Goal: Information Seeking & Learning: Learn about a topic

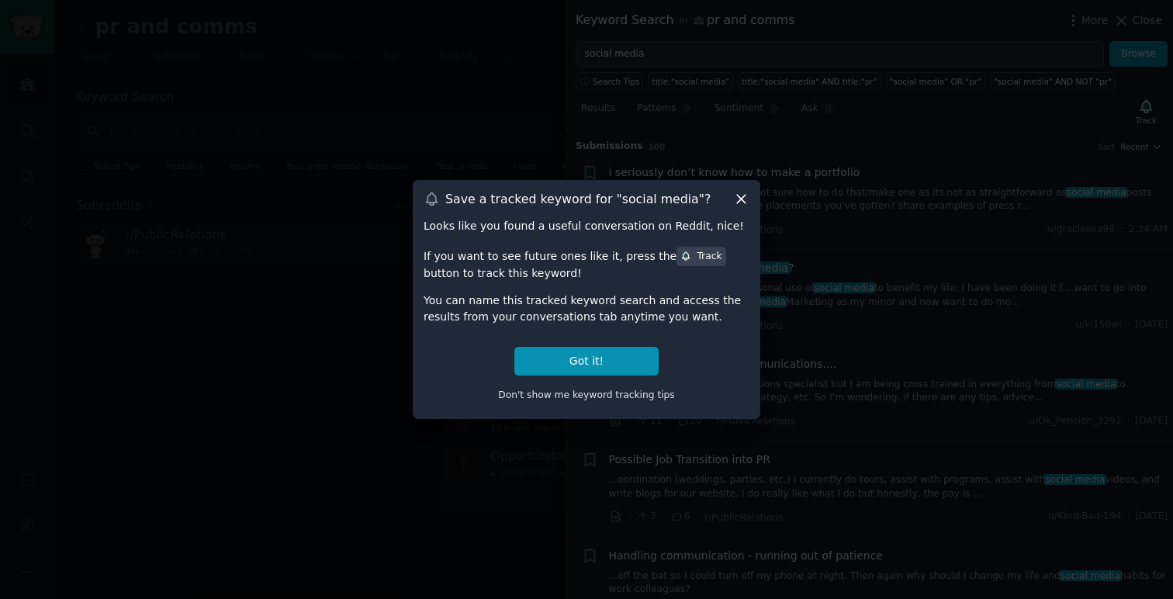
scroll to position [641, 0]
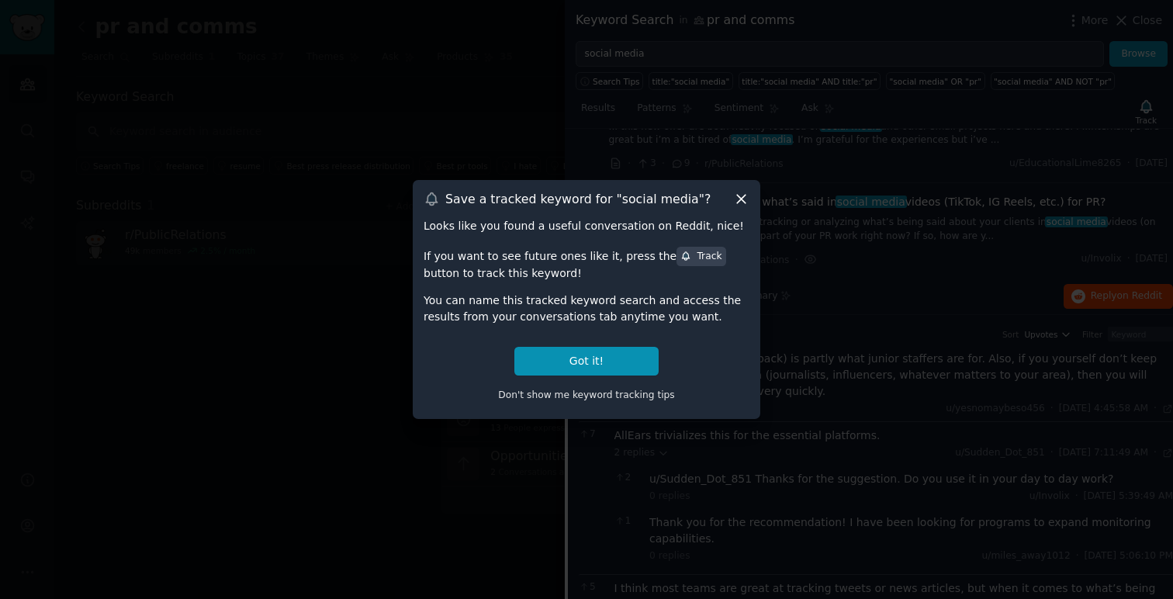
click at [742, 198] on icon at bounding box center [741, 199] width 9 height 9
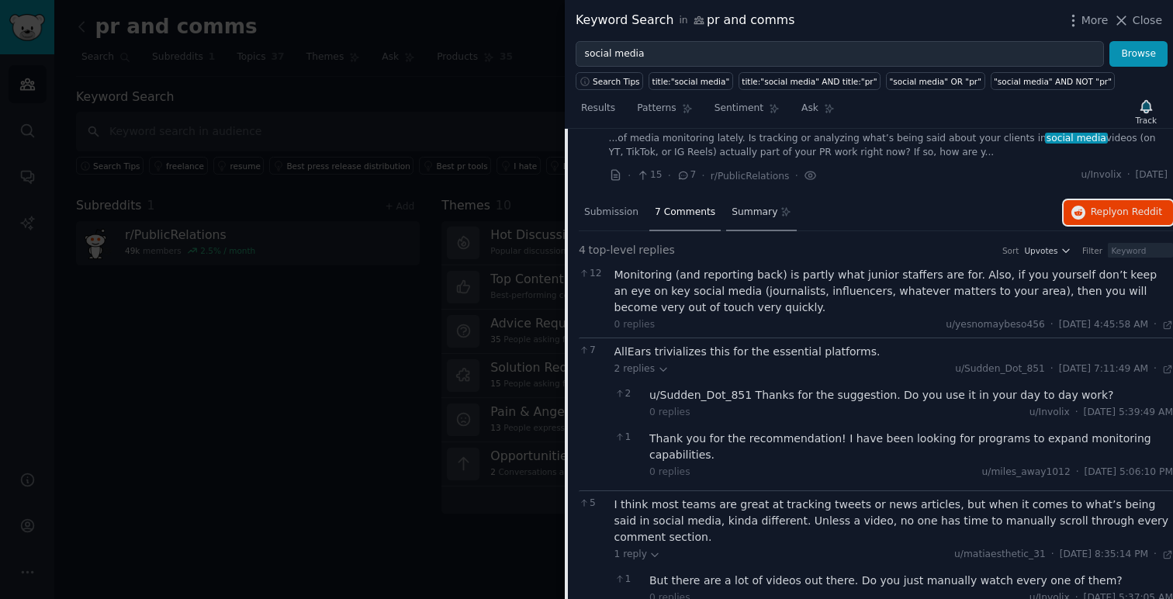
scroll to position [720, 0]
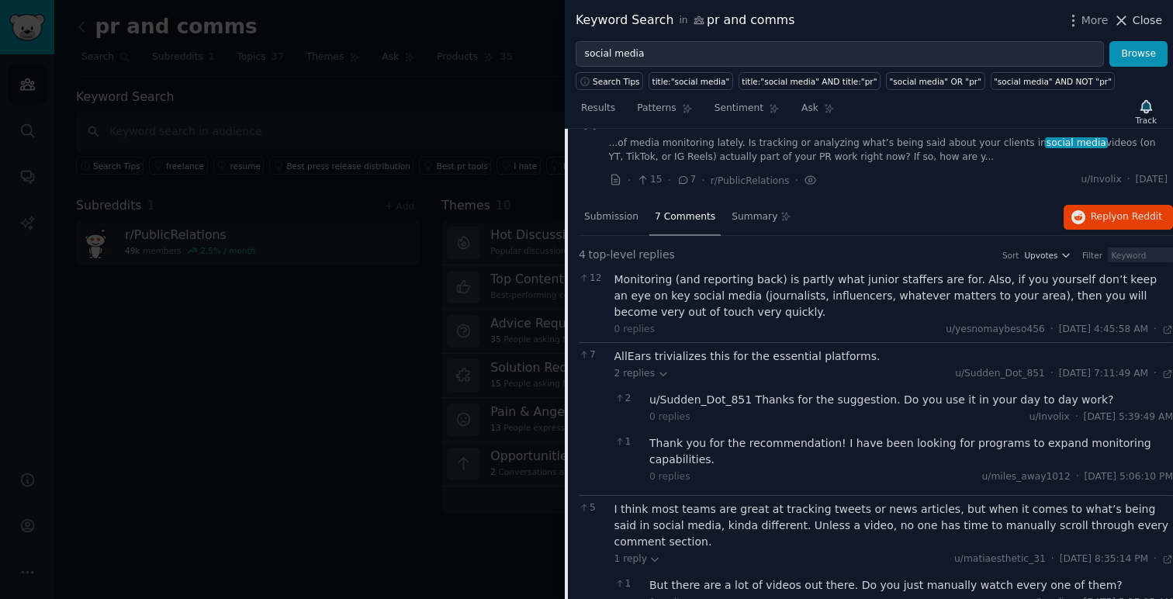
click at [1141, 16] on span "Close" at bounding box center [1146, 20] width 29 height 16
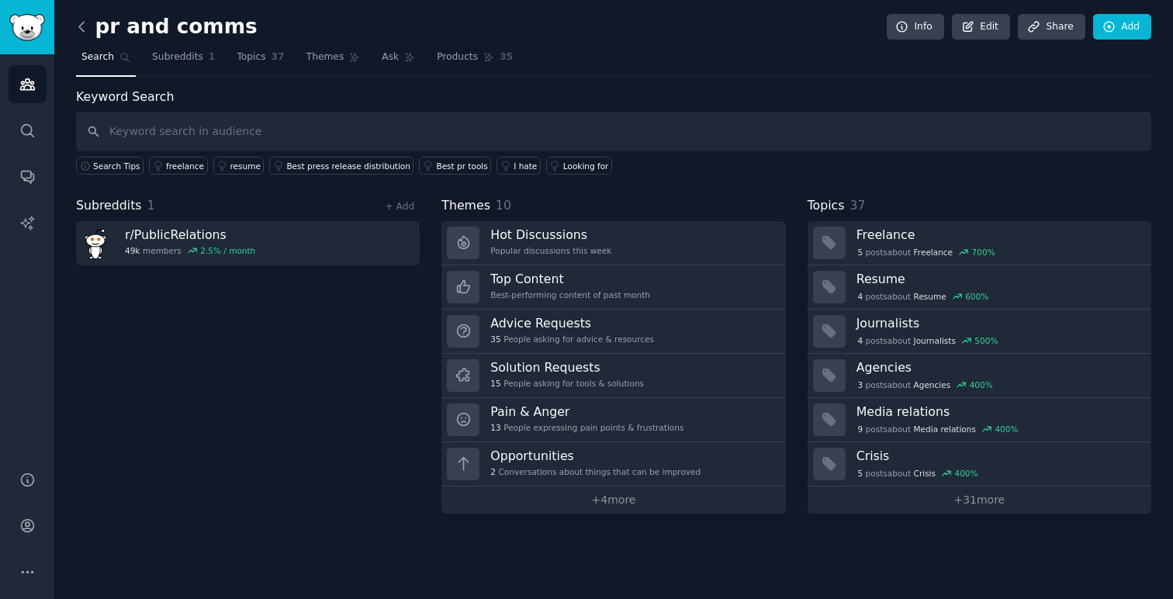
click at [80, 23] on icon at bounding box center [81, 26] width 5 height 9
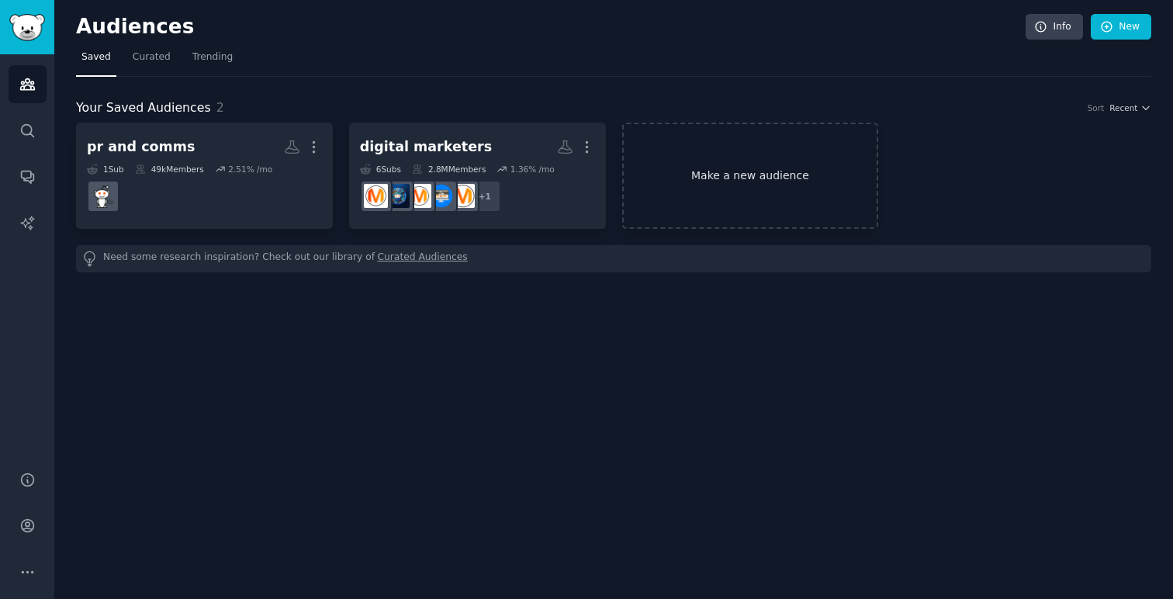
click at [778, 168] on link "Make a new audience" at bounding box center [750, 176] width 257 height 106
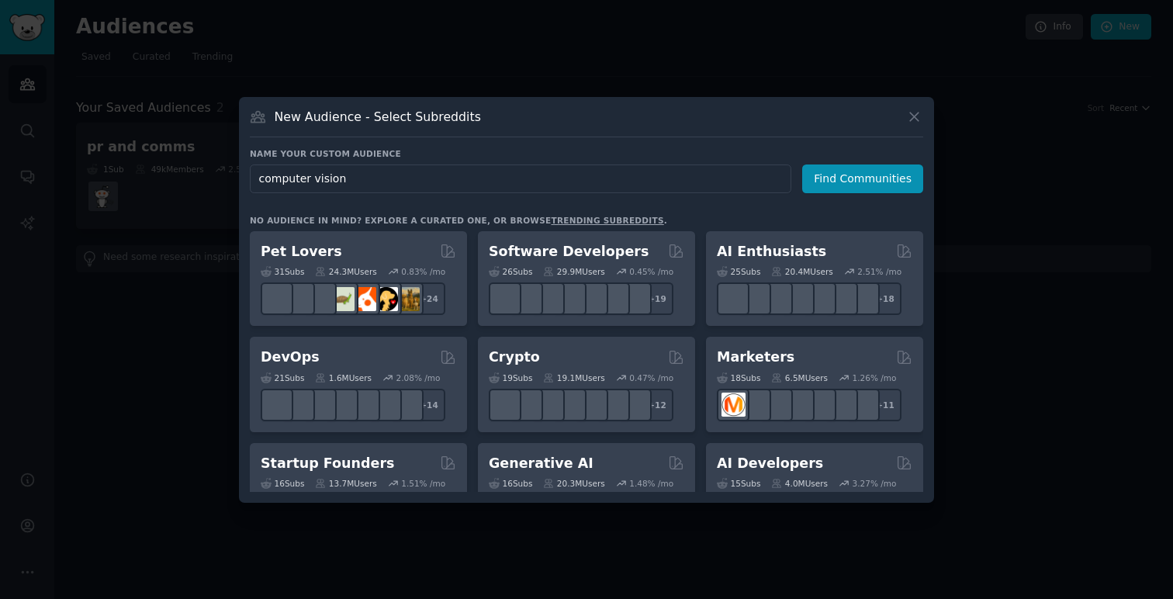
type input "computer vision"
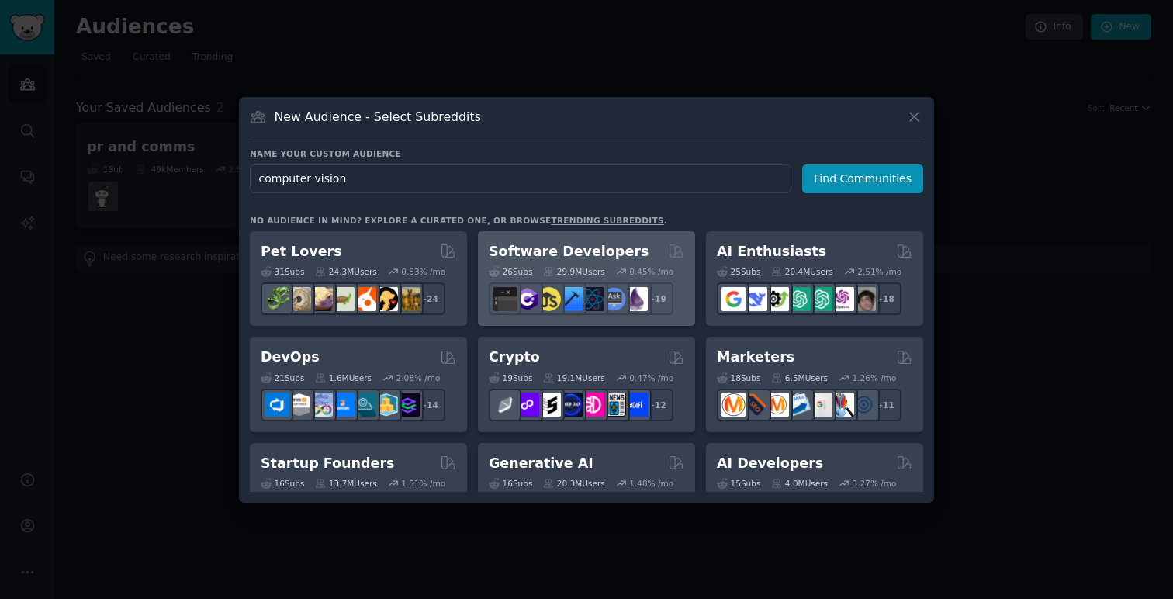
click button "Find Communities" at bounding box center [862, 178] width 121 height 29
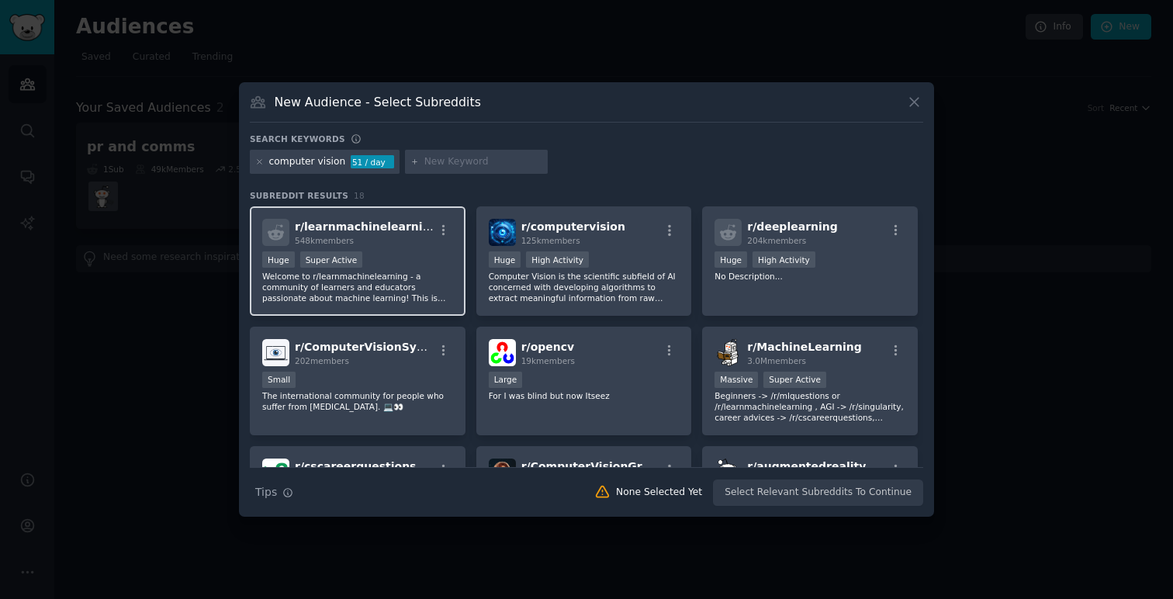
click at [414, 243] on div "548k members" at bounding box center [364, 240] width 139 height 11
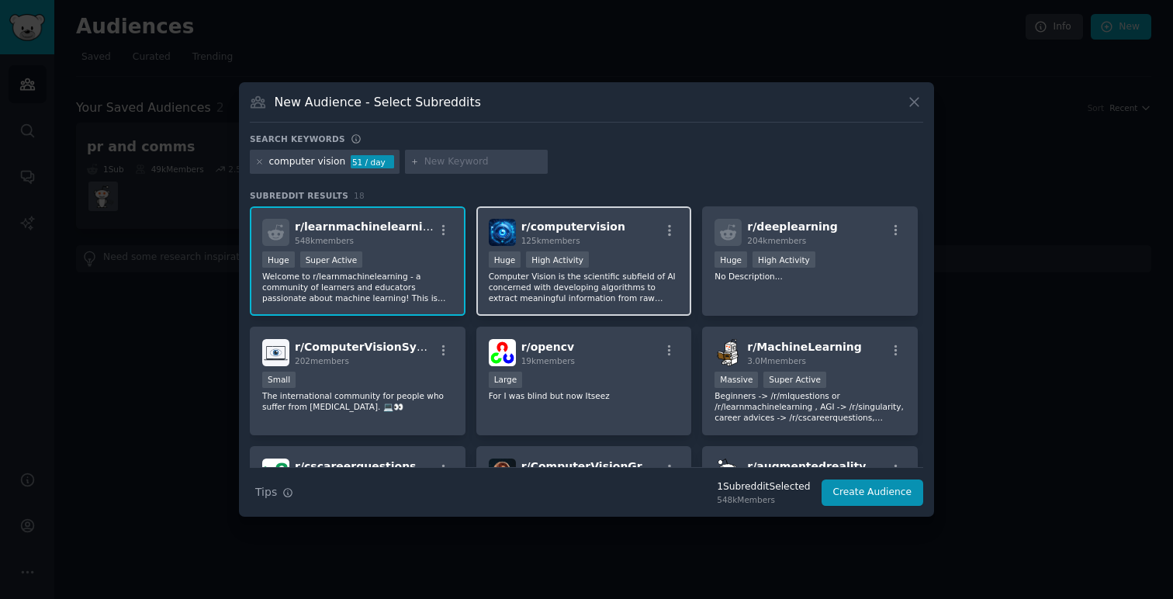
click at [572, 220] on span "r/ computervision" at bounding box center [573, 226] width 104 height 12
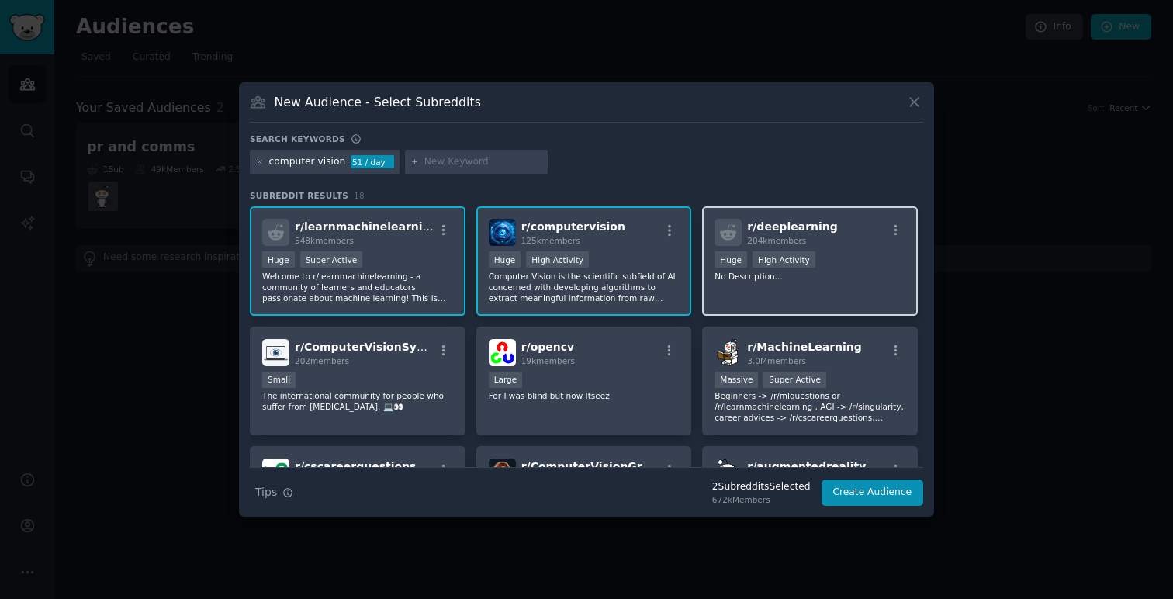
click at [759, 286] on div "r/ deeplearning 204k members >= 80th percentile for submissions / day Huge High…" at bounding box center [810, 260] width 216 height 109
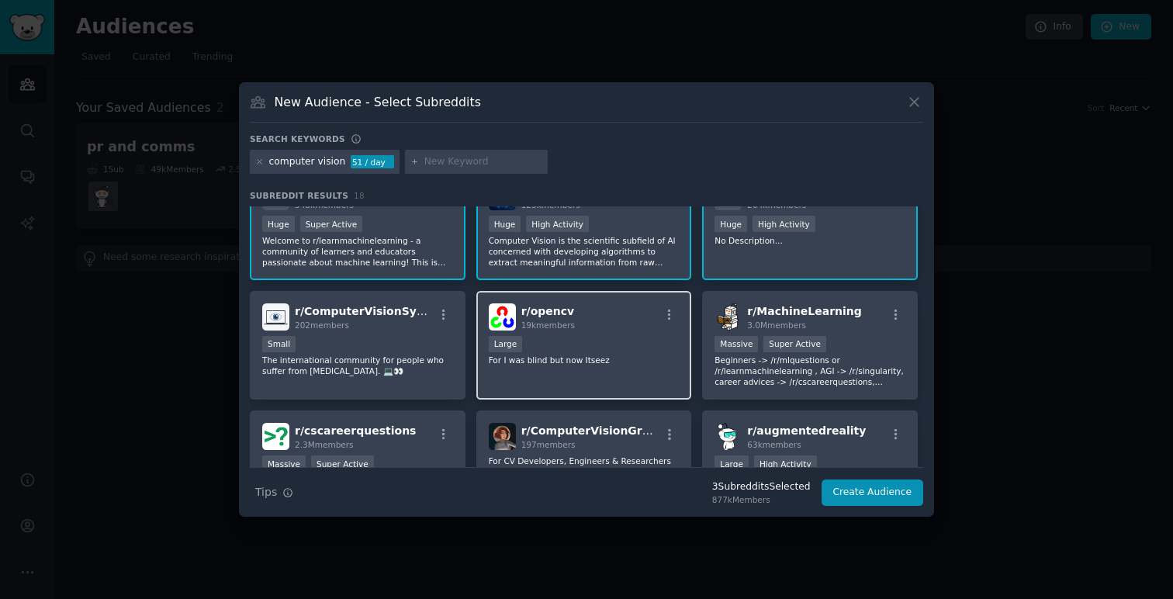
scroll to position [33, 0]
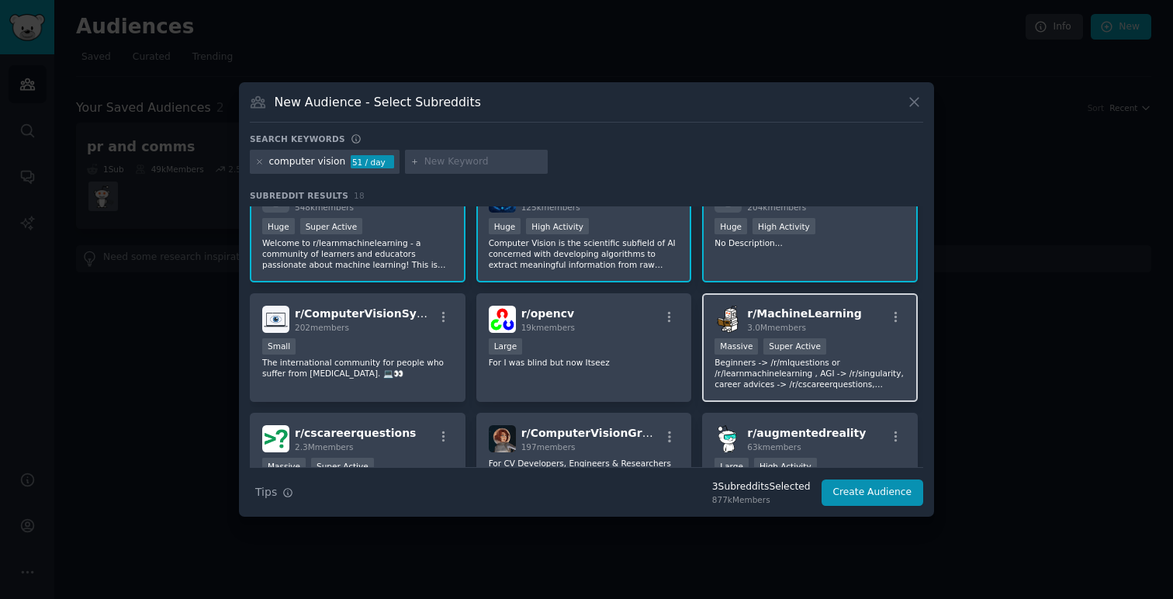
click at [795, 324] on span "3.0M members" at bounding box center [776, 327] width 59 height 9
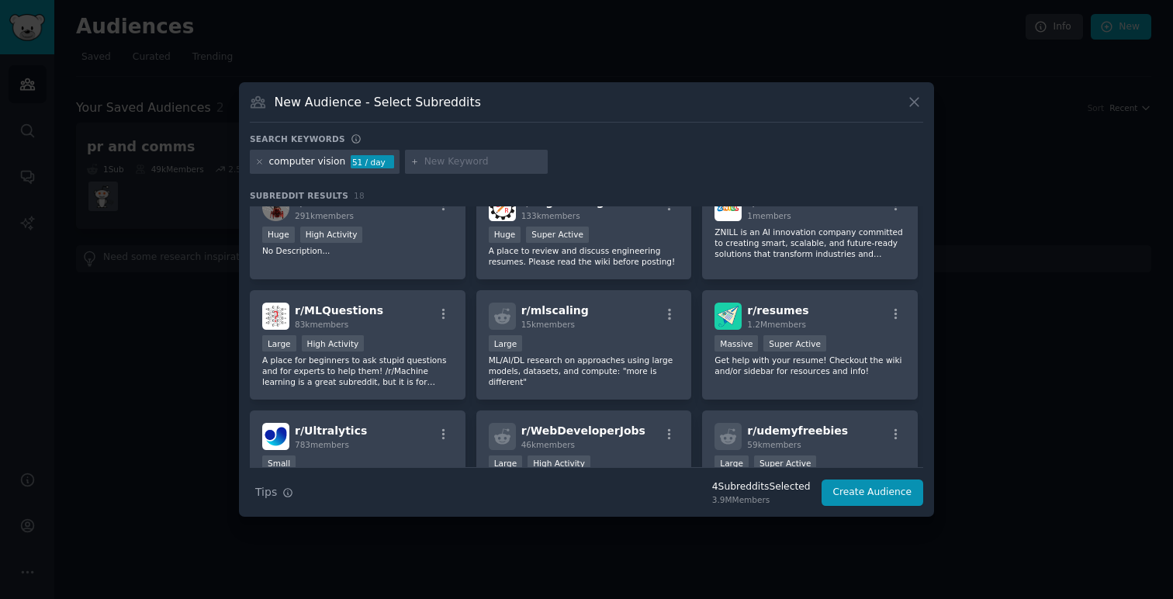
scroll to position [395, 0]
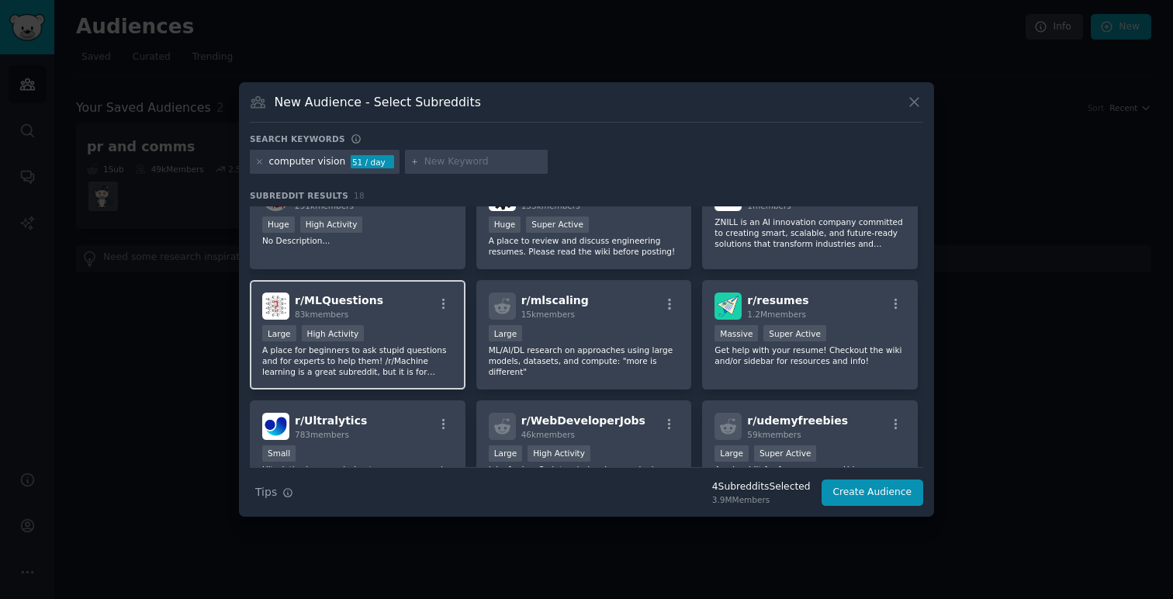
click at [408, 290] on div "r/ MLQuestions 83k members Large High Activity A place for beginners to ask stu…" at bounding box center [358, 334] width 216 height 109
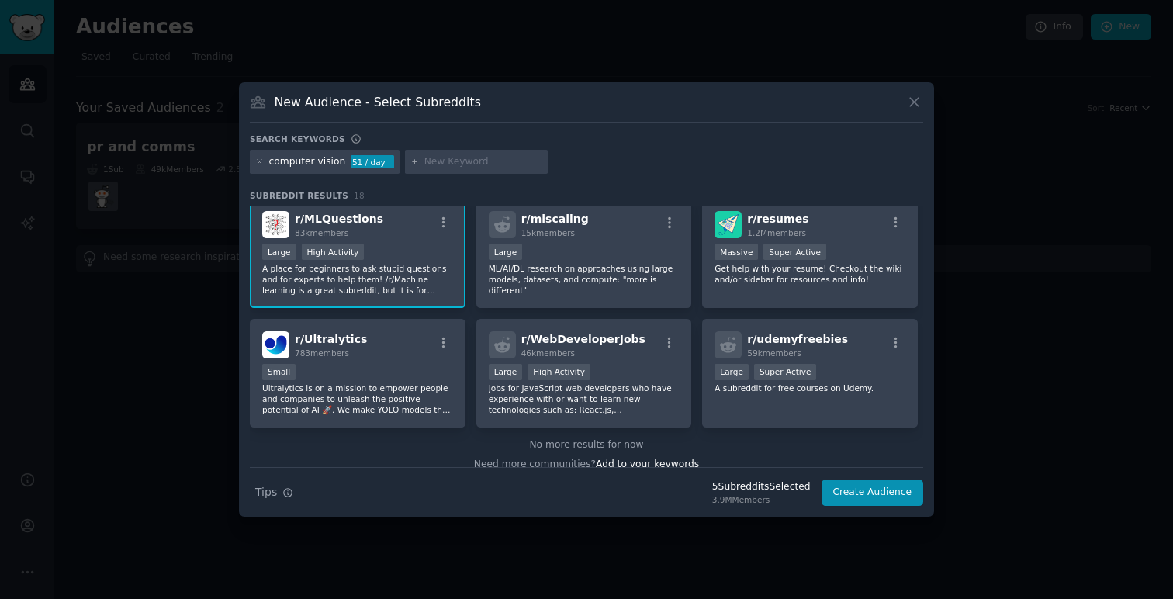
scroll to position [491, 0]
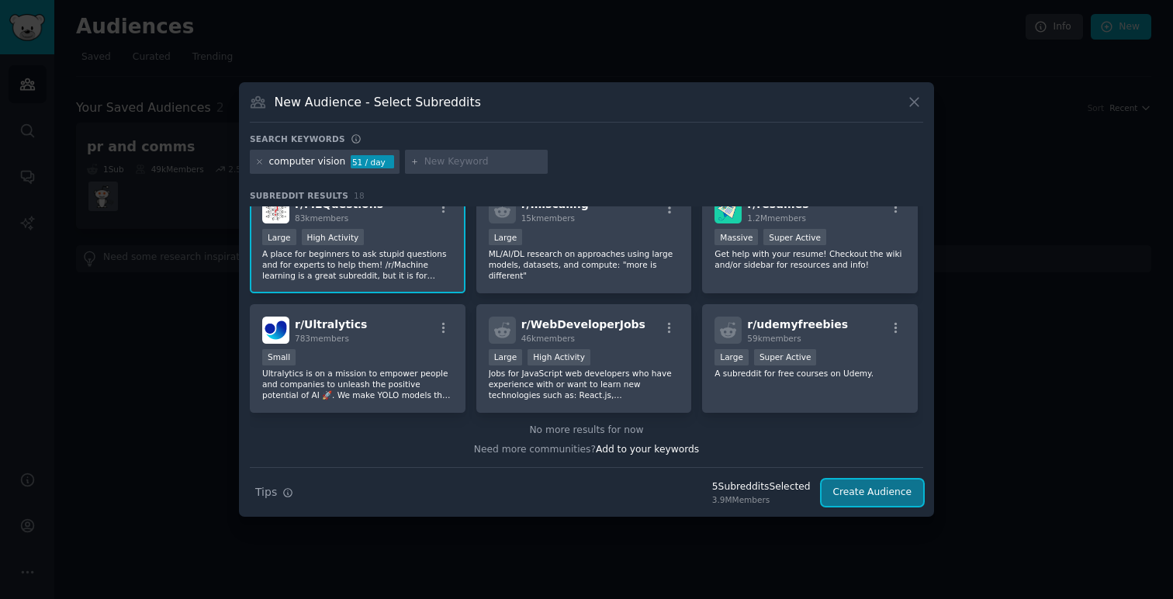
click at [863, 489] on button "Create Audience" at bounding box center [872, 492] width 102 height 26
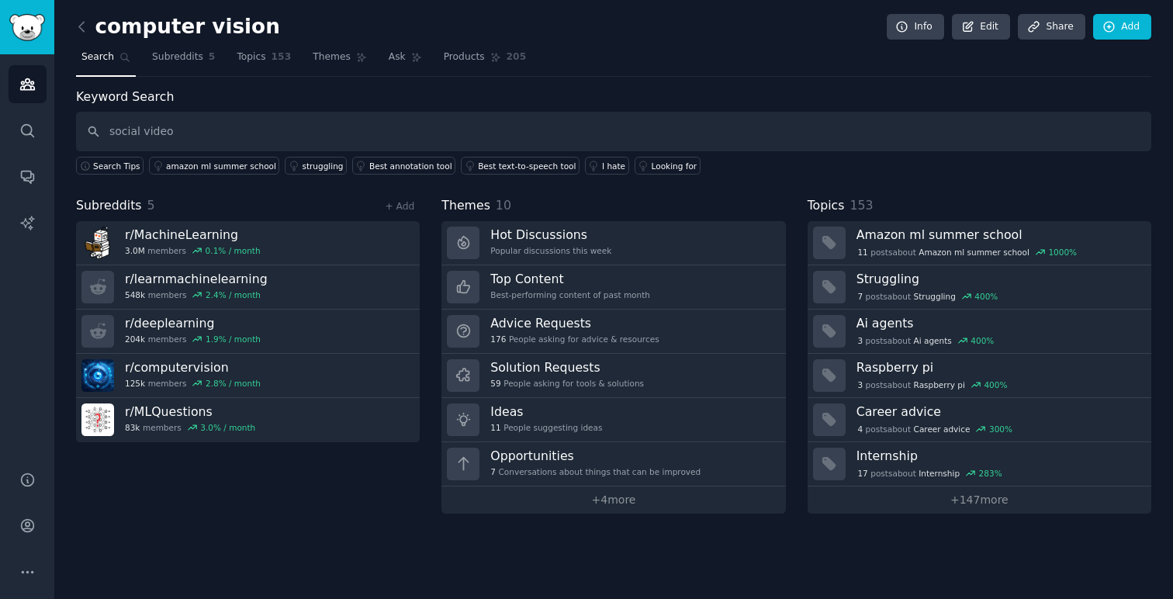
type input "social video"
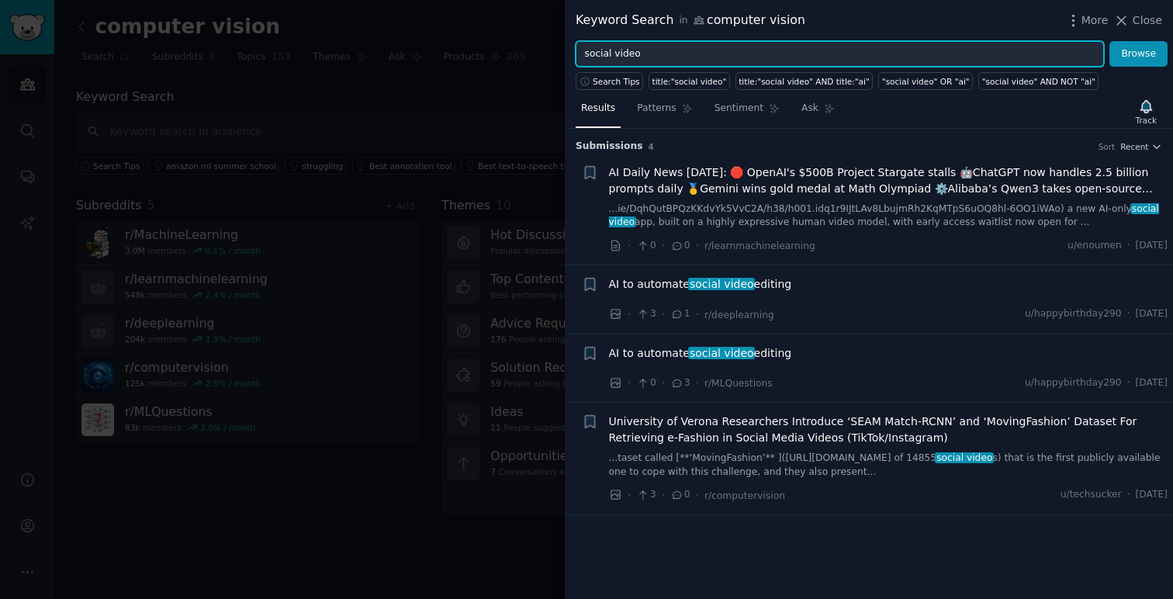
click at [634, 56] on input "social video" at bounding box center [839, 54] width 528 height 26
click at [1109, 41] on button "Browse" at bounding box center [1138, 54] width 58 height 26
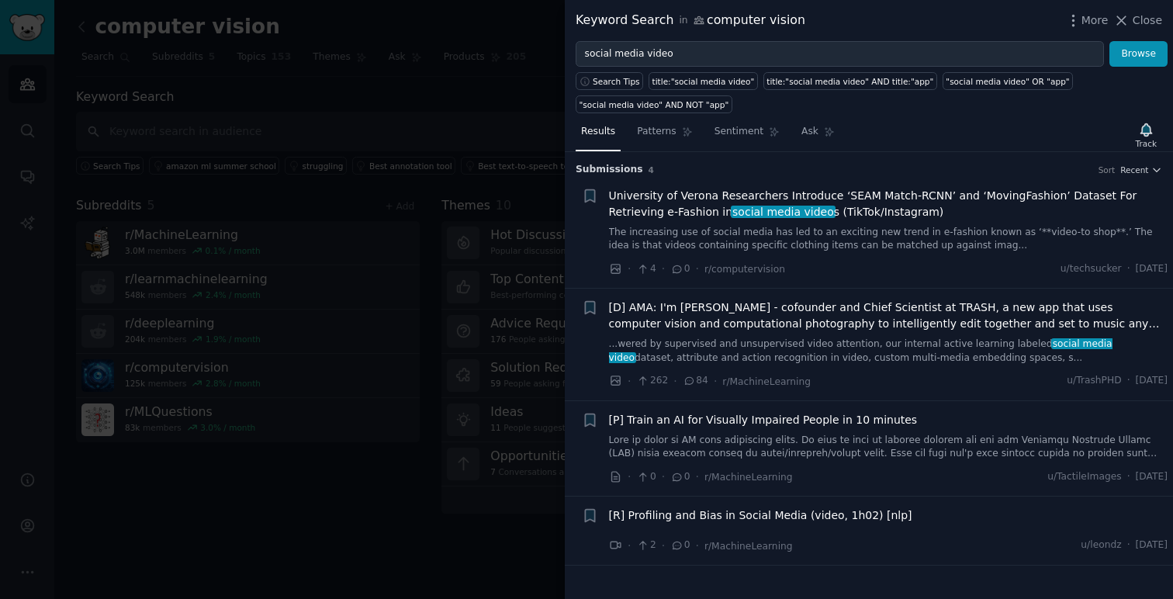
click at [760, 195] on span "University of Verona Researchers Introduce ‘SEAM Match-RCNN’ and ‘MovingFashion…" at bounding box center [888, 204] width 559 height 33
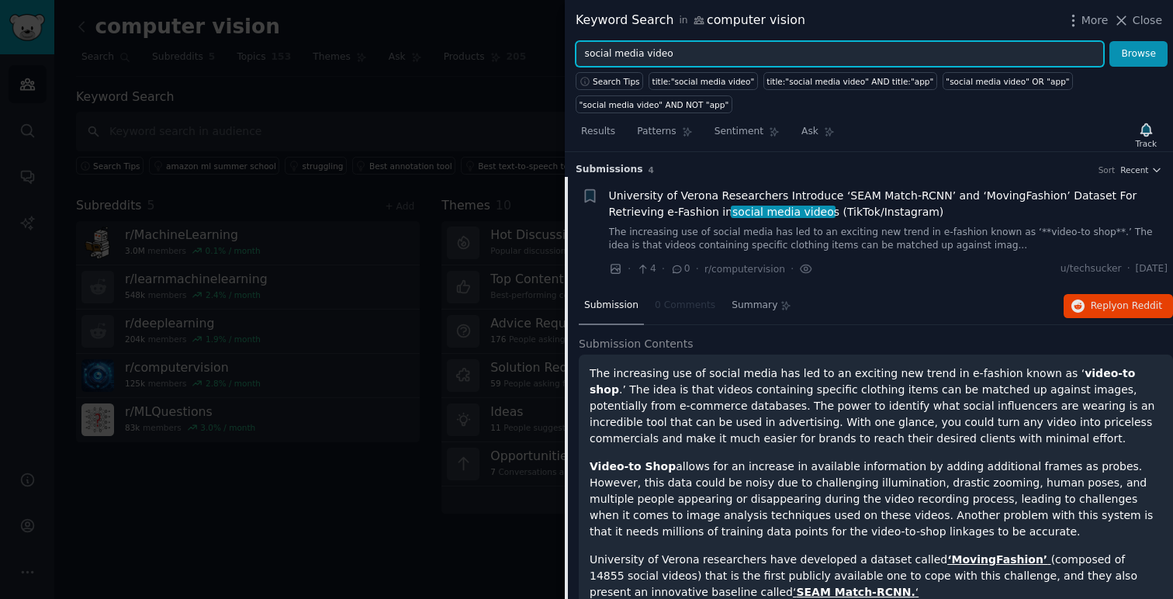
drag, startPoint x: 689, startPoint y: 57, endPoint x: 509, endPoint y: 40, distance: 181.5
click at [509, 40] on div "Keyword Search in computer vision More Close social media video Browse Search T…" at bounding box center [586, 299] width 1173 height 599
click at [1109, 41] on button "Browse" at bounding box center [1138, 54] width 58 height 26
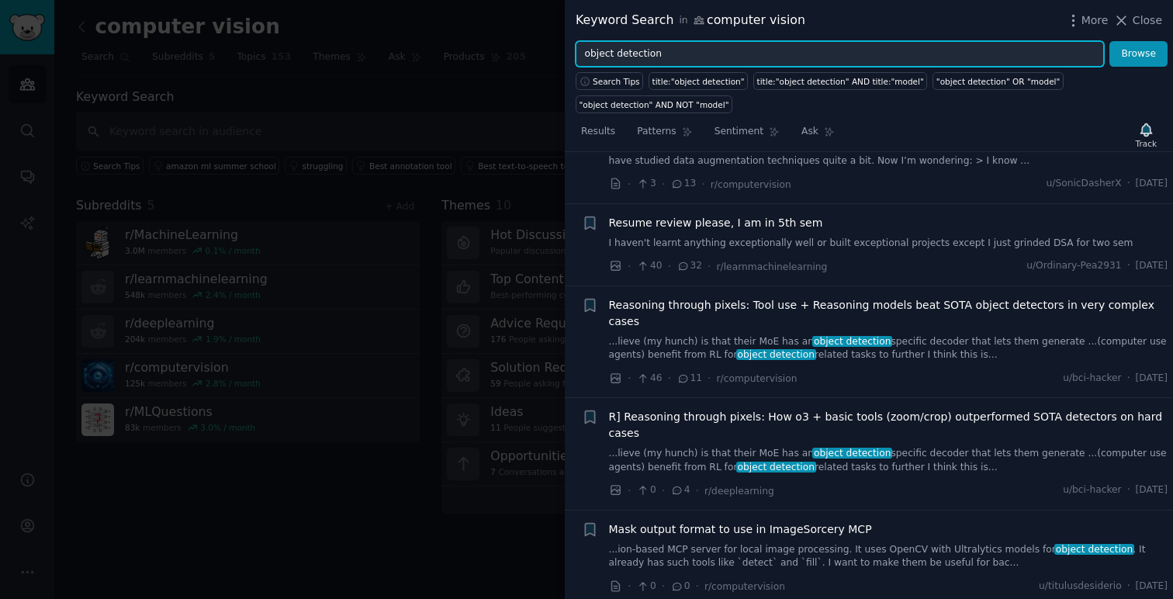
scroll to position [1314, 0]
click at [597, 53] on input "object detection" at bounding box center [839, 54] width 528 height 26
type input "logo detection"
click at [1109, 41] on button "Browse" at bounding box center [1138, 54] width 58 height 26
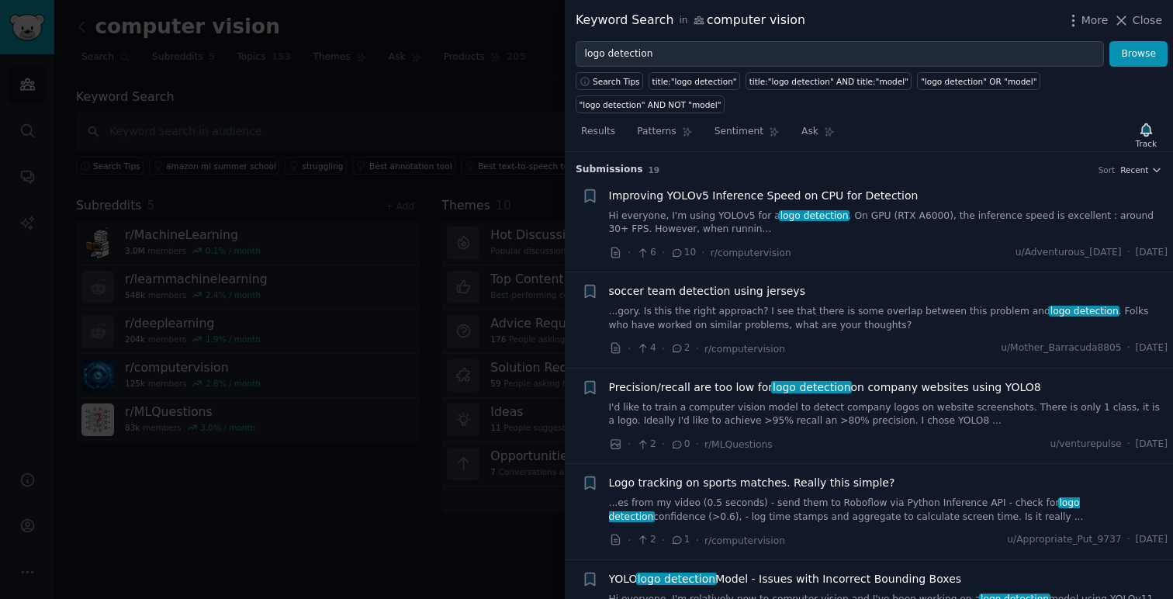
click at [806, 485] on span "Logo tracking on sports matches. Really this simple?" at bounding box center [752, 483] width 286 height 16
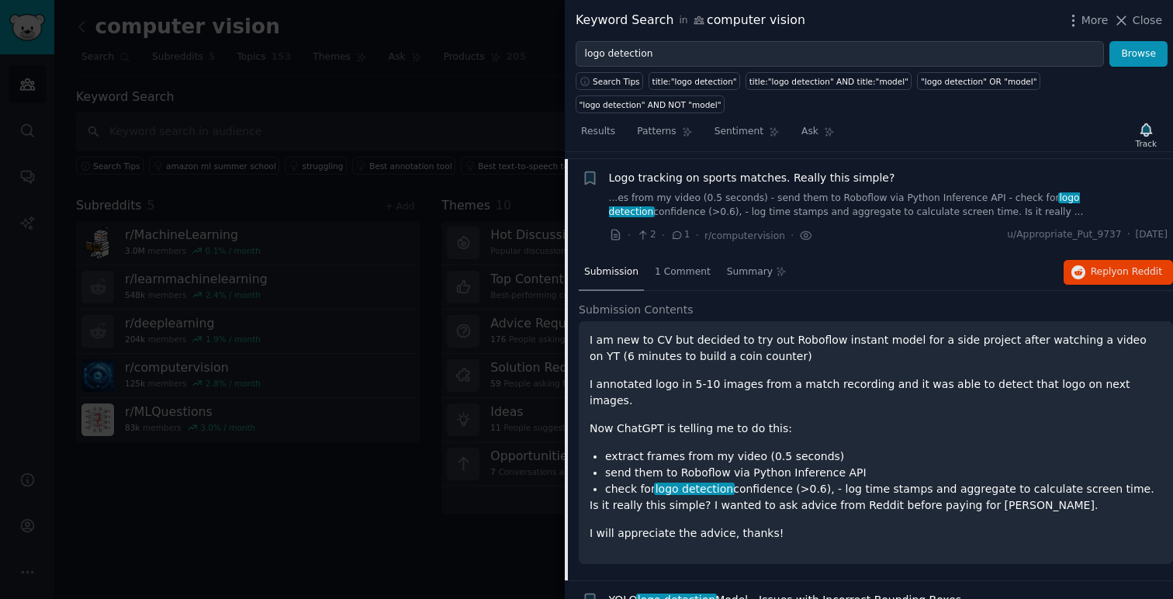
scroll to position [312, 0]
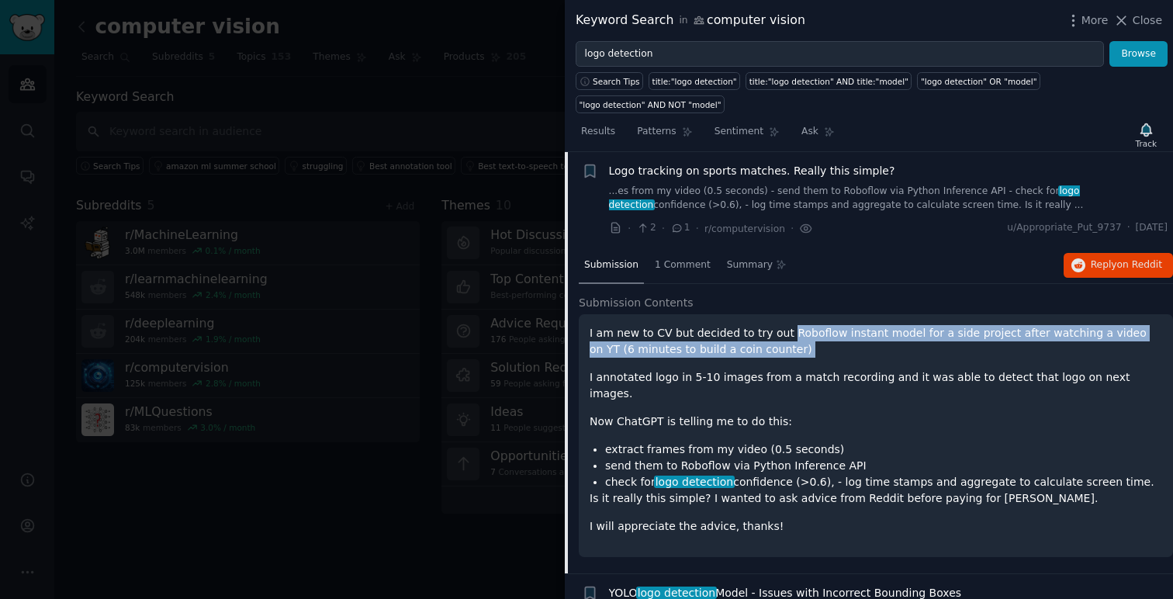
drag, startPoint x: 779, startPoint y: 333, endPoint x: 818, endPoint y: 364, distance: 50.3
click at [818, 364] on div "I am new to CV but decided to try out Roboflow instant model for a side project…" at bounding box center [875, 429] width 572 height 209
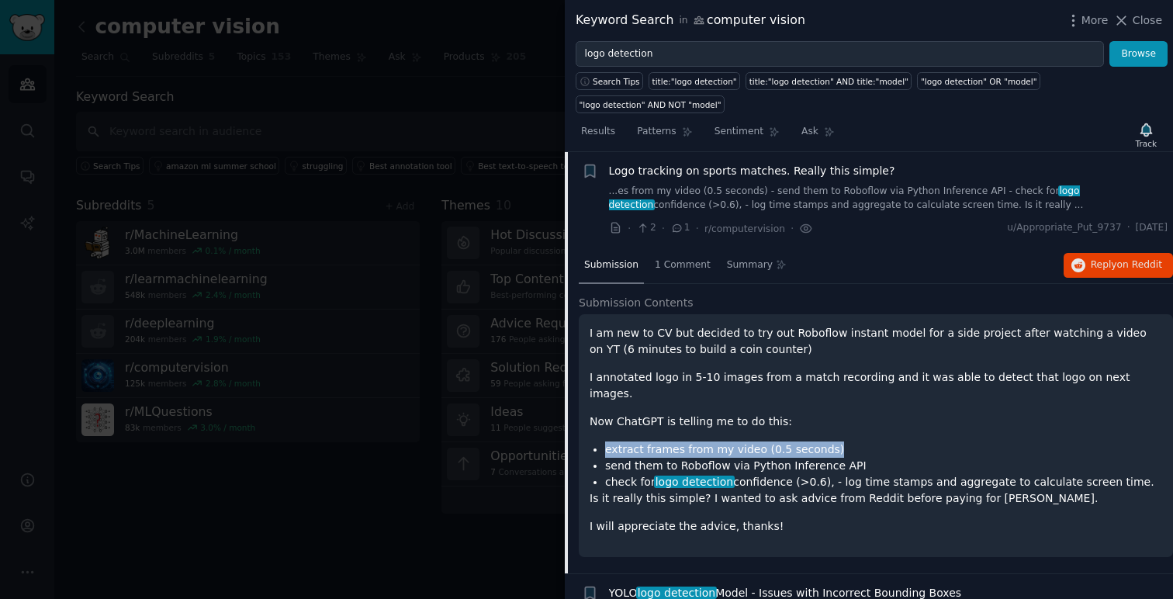
drag, startPoint x: 830, startPoint y: 435, endPoint x: 594, endPoint y: 437, distance: 235.7
click at [605, 441] on li "extract frames from my video (0.5 seconds)" at bounding box center [883, 449] width 557 height 16
click at [832, 493] on div "I am new to CV but decided to try out Roboflow instant model for a side project…" at bounding box center [875, 429] width 572 height 209
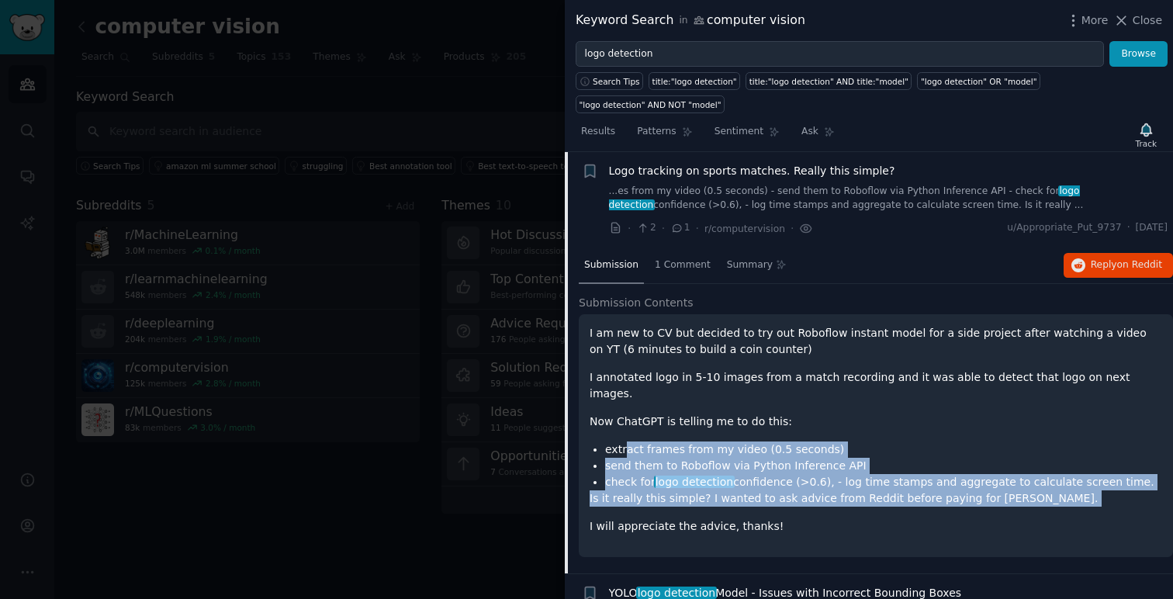
drag, startPoint x: 1017, startPoint y: 490, endPoint x: 627, endPoint y: 432, distance: 394.4
click at [627, 432] on div "I am new to CV but decided to try out Roboflow instant model for a side project…" at bounding box center [875, 429] width 572 height 209
click at [672, 273] on div "1 Comment" at bounding box center [682, 265] width 67 height 37
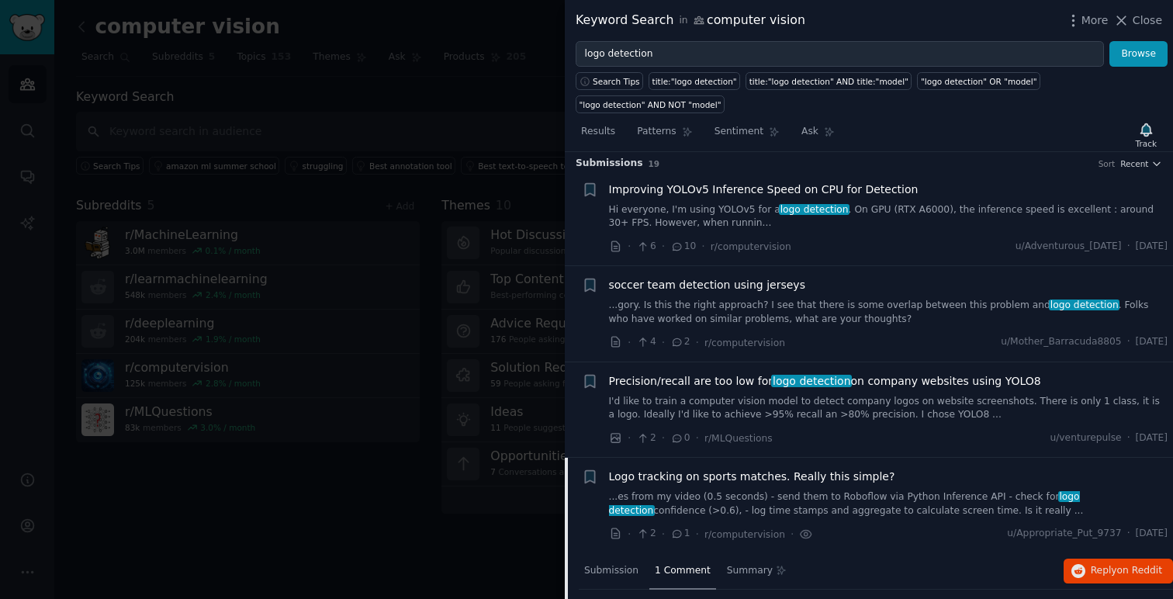
scroll to position [0, 0]
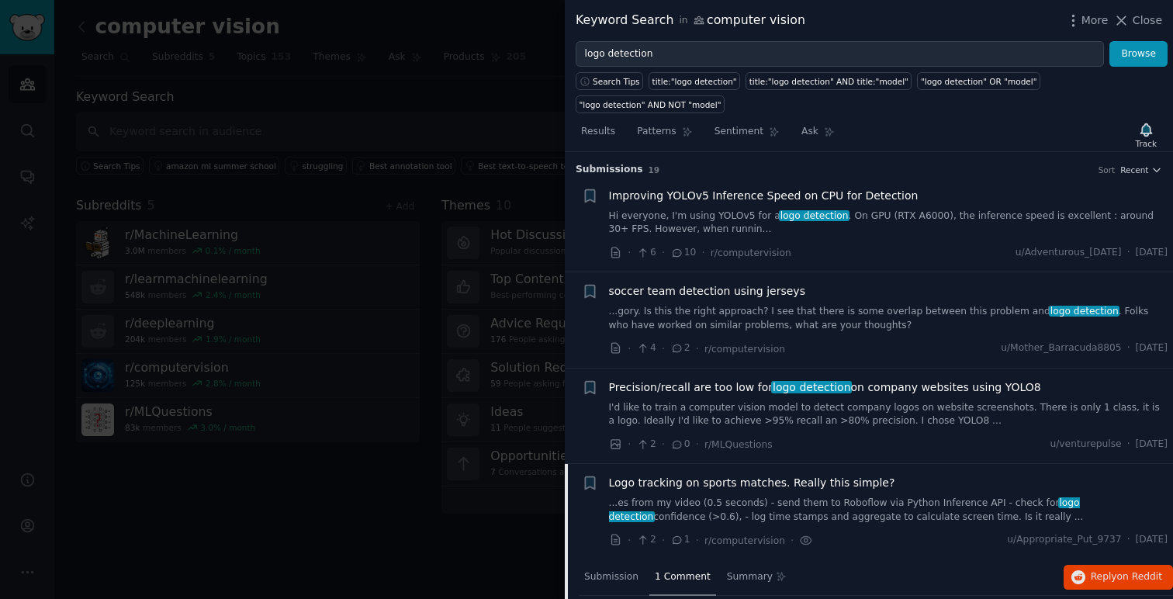
click at [718, 291] on span "soccer team detection using jerseys" at bounding box center [707, 291] width 196 height 16
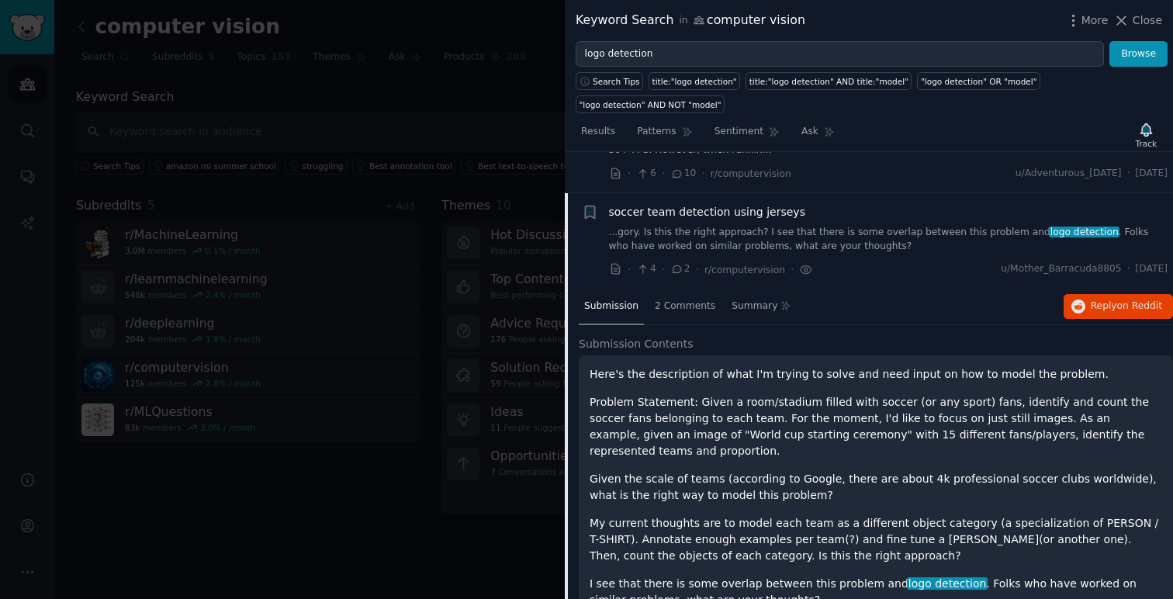
scroll to position [120, 0]
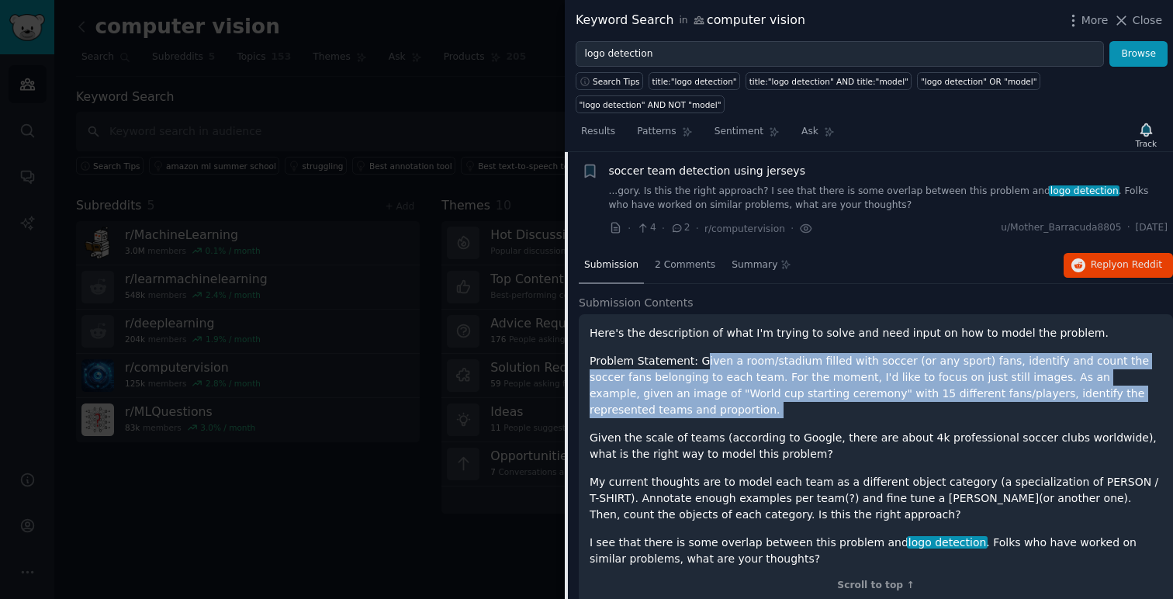
drag, startPoint x: 696, startPoint y: 361, endPoint x: 775, endPoint y: 398, distance: 86.7
click at [776, 401] on div "Here's the description of what I'm trying to solve and need input on how to mod…" at bounding box center [875, 446] width 572 height 242
click at [768, 388] on p "Problem Statement: Given a room/stadium filled with soccer (or any sport) fans,…" at bounding box center [875, 385] width 572 height 65
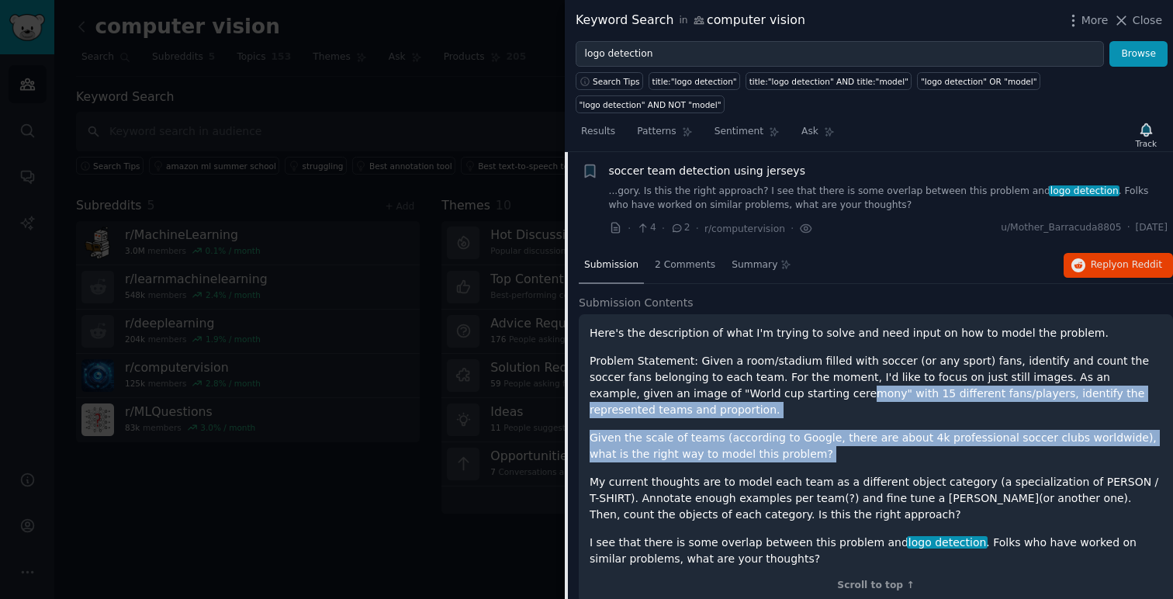
drag, startPoint x: 727, startPoint y: 388, endPoint x: 772, endPoint y: 449, distance: 76.5
click at [772, 449] on div "Here's the description of what I'm trying to solve and need input on how to mod…" at bounding box center [875, 446] width 572 height 242
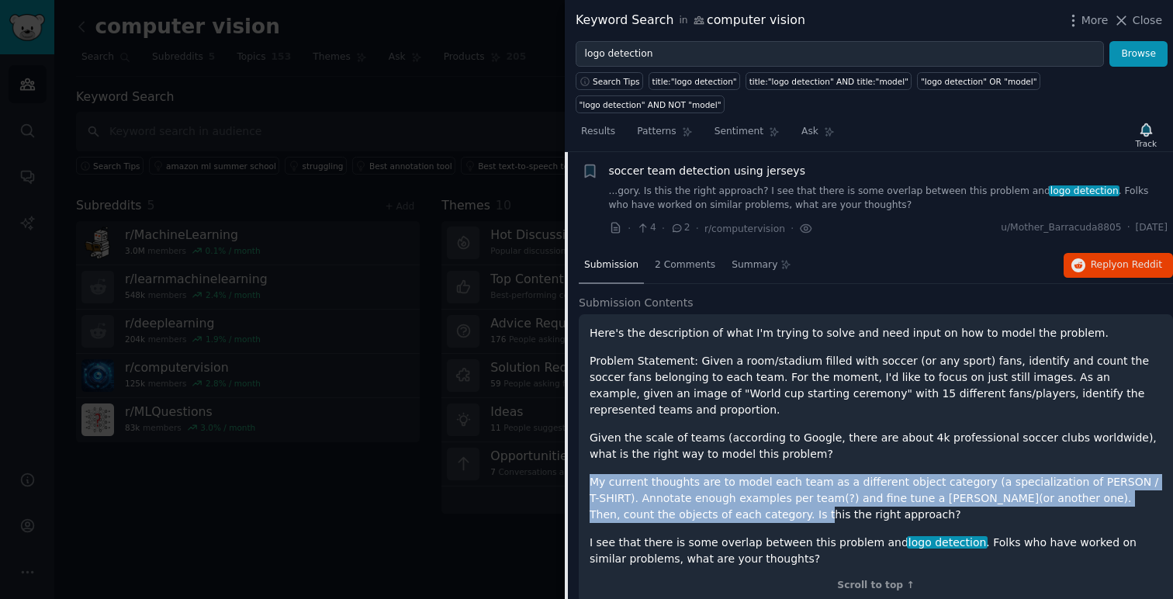
drag, startPoint x: 795, startPoint y: 446, endPoint x: 728, endPoint y: 502, distance: 87.0
click at [727, 501] on div "Here's the description of what I'm trying to solve and need input on how to mod…" at bounding box center [875, 446] width 572 height 242
click at [728, 502] on p "My current thoughts are to model each team as a different object category (a sp…" at bounding box center [875, 498] width 572 height 49
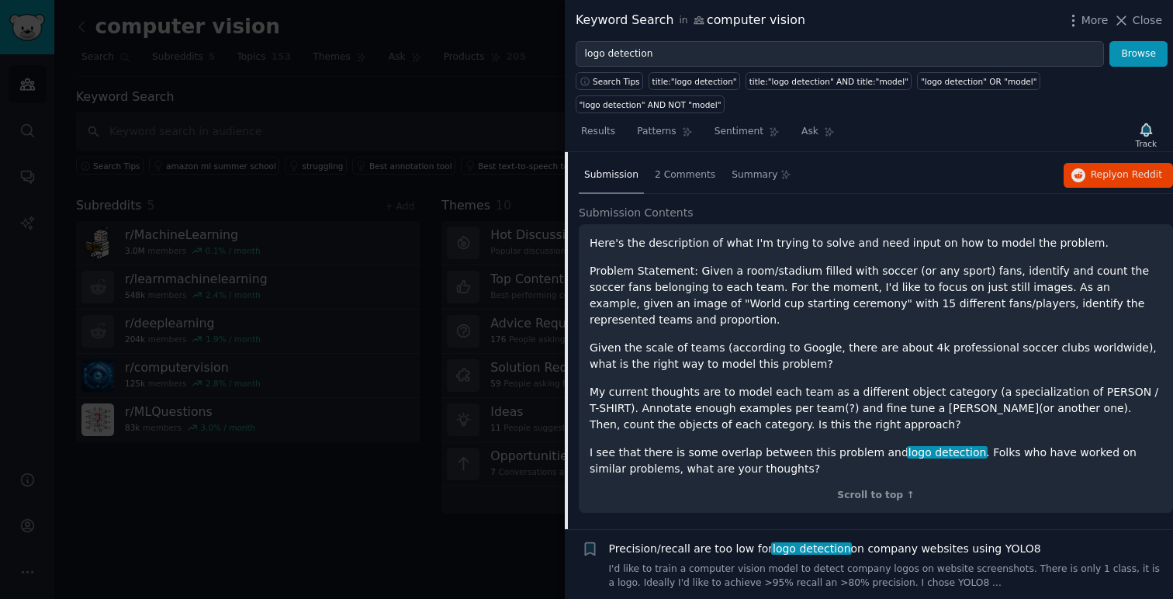
scroll to position [212, 0]
click at [668, 190] on div "2 Comments" at bounding box center [684, 174] width 71 height 37
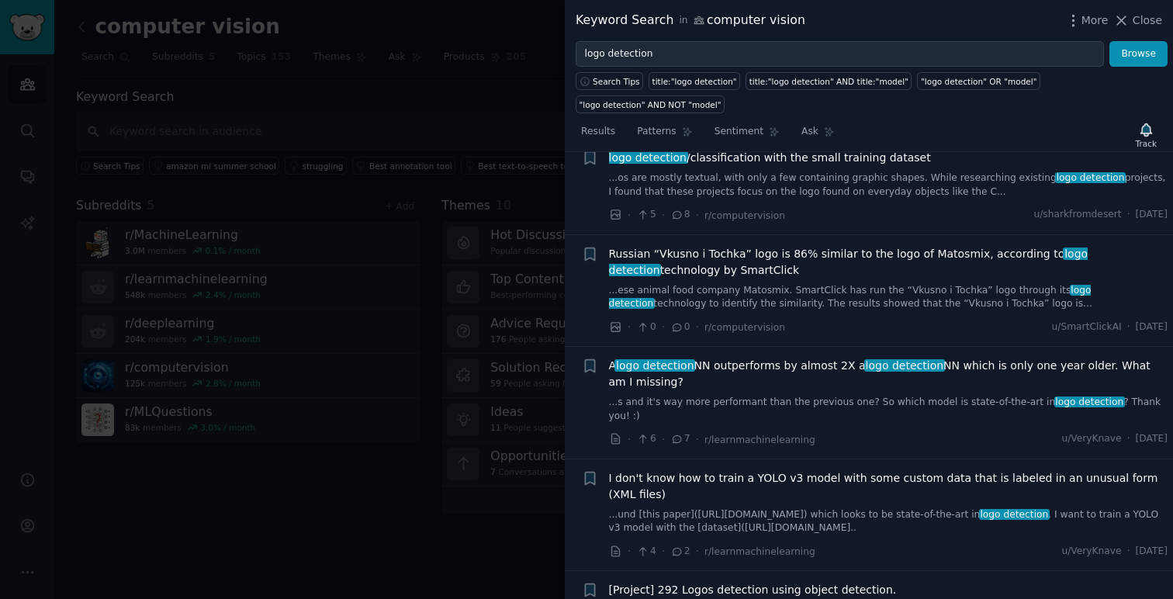
scroll to position [1145, 0]
